Goal: Transaction & Acquisition: Purchase product/service

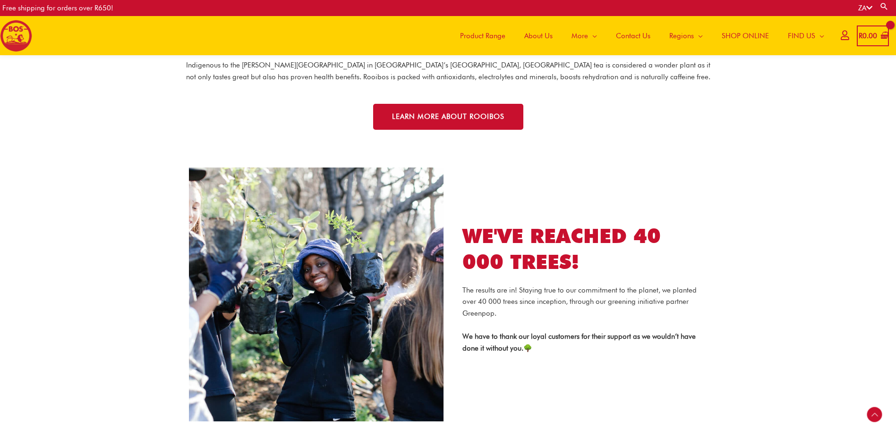
scroll to position [1271, 0]
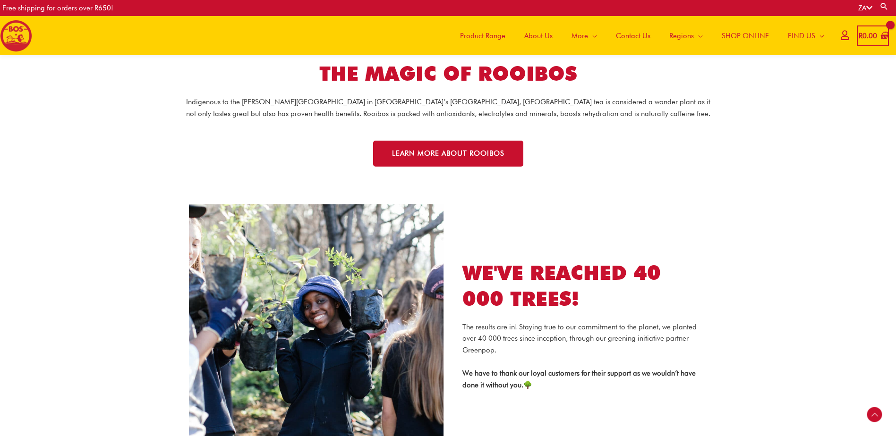
click at [734, 35] on span "SHOP ONLINE" at bounding box center [744, 36] width 47 height 28
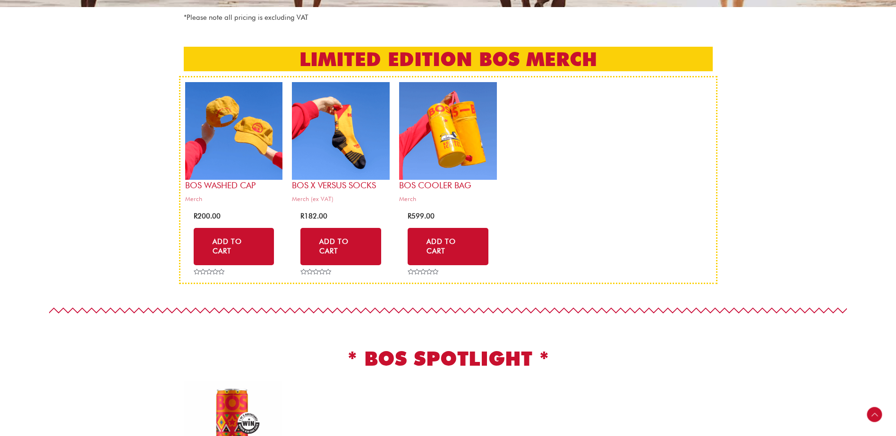
scroll to position [189, 0]
